Goal: Information Seeking & Learning: Learn about a topic

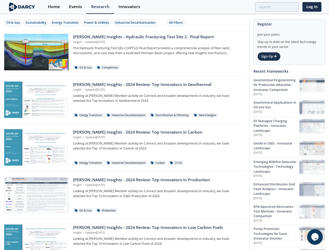
click at [13, 23] on div "Oil & Gas" at bounding box center [13, 22] width 14 height 5
click at [36, 23] on div "Sustainability" at bounding box center [36, 22] width 21 height 5
click at [66, 23] on div "Energy Transition" at bounding box center [65, 22] width 27 height 5
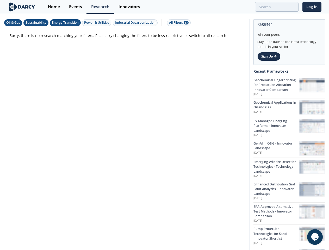
click at [97, 23] on div "Power & Utilities" at bounding box center [96, 22] width 25 height 5
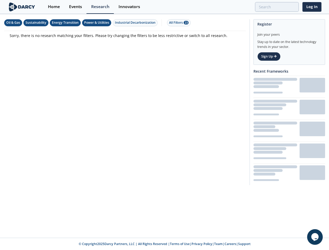
click at [136, 23] on div "Industrial Decarbonization" at bounding box center [135, 22] width 41 height 5
